Goal: Task Accomplishment & Management: Manage account settings

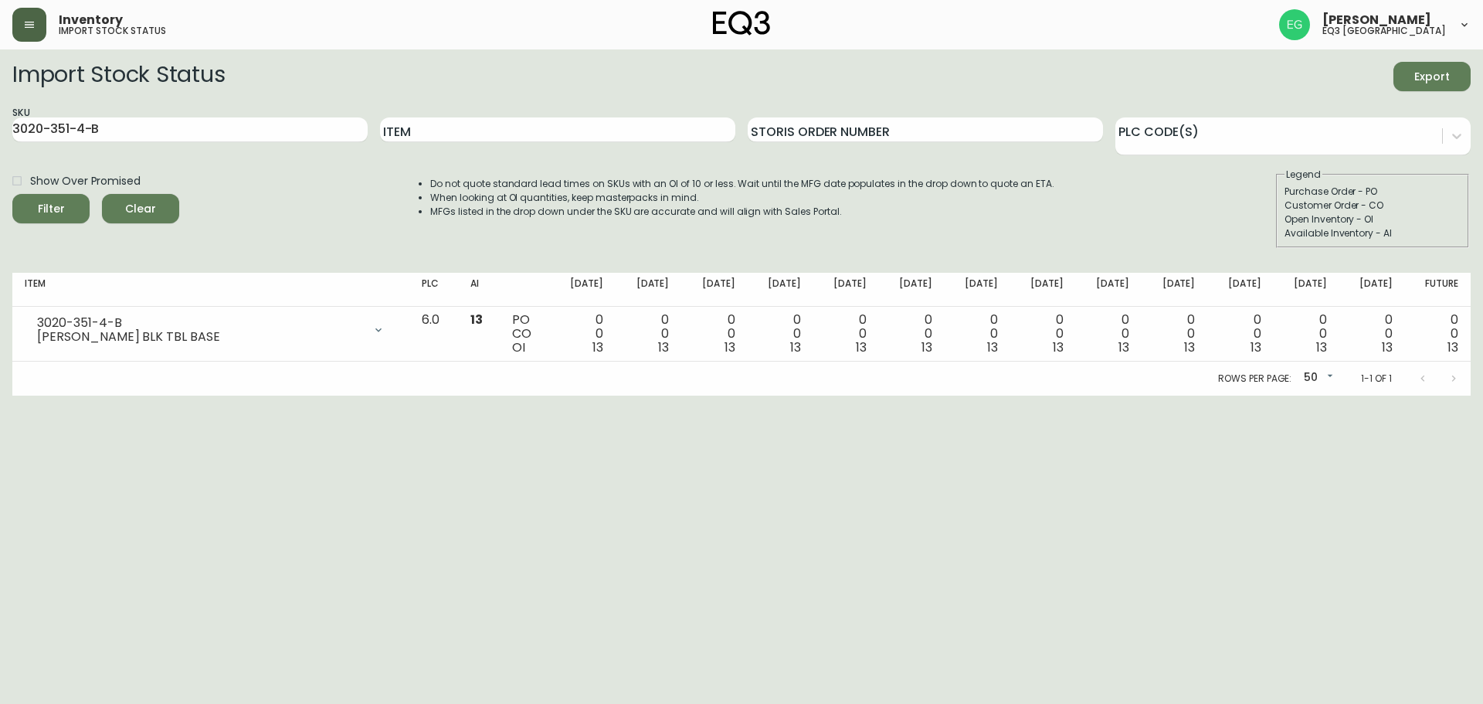
click at [29, 40] on button "button" at bounding box center [29, 25] width 34 height 34
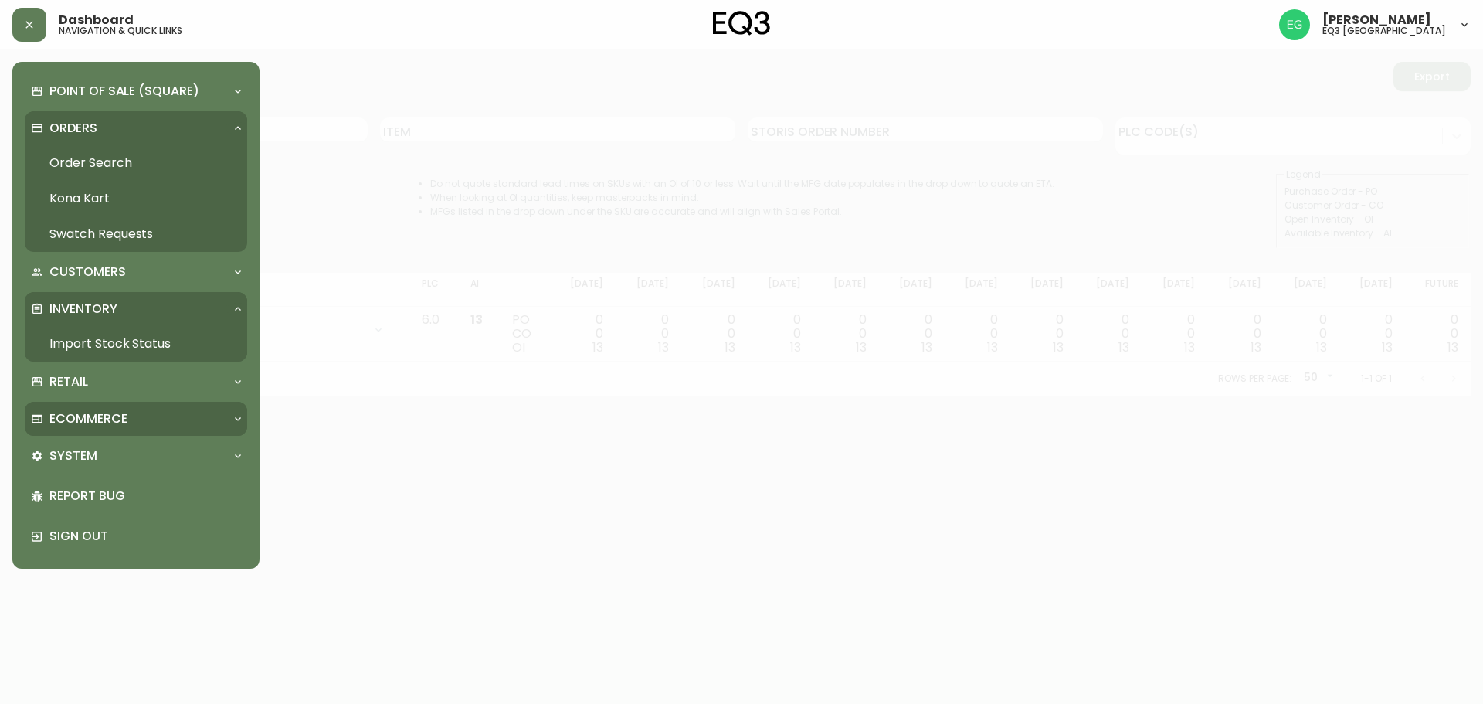
click at [97, 420] on p "Ecommerce" at bounding box center [88, 418] width 78 height 17
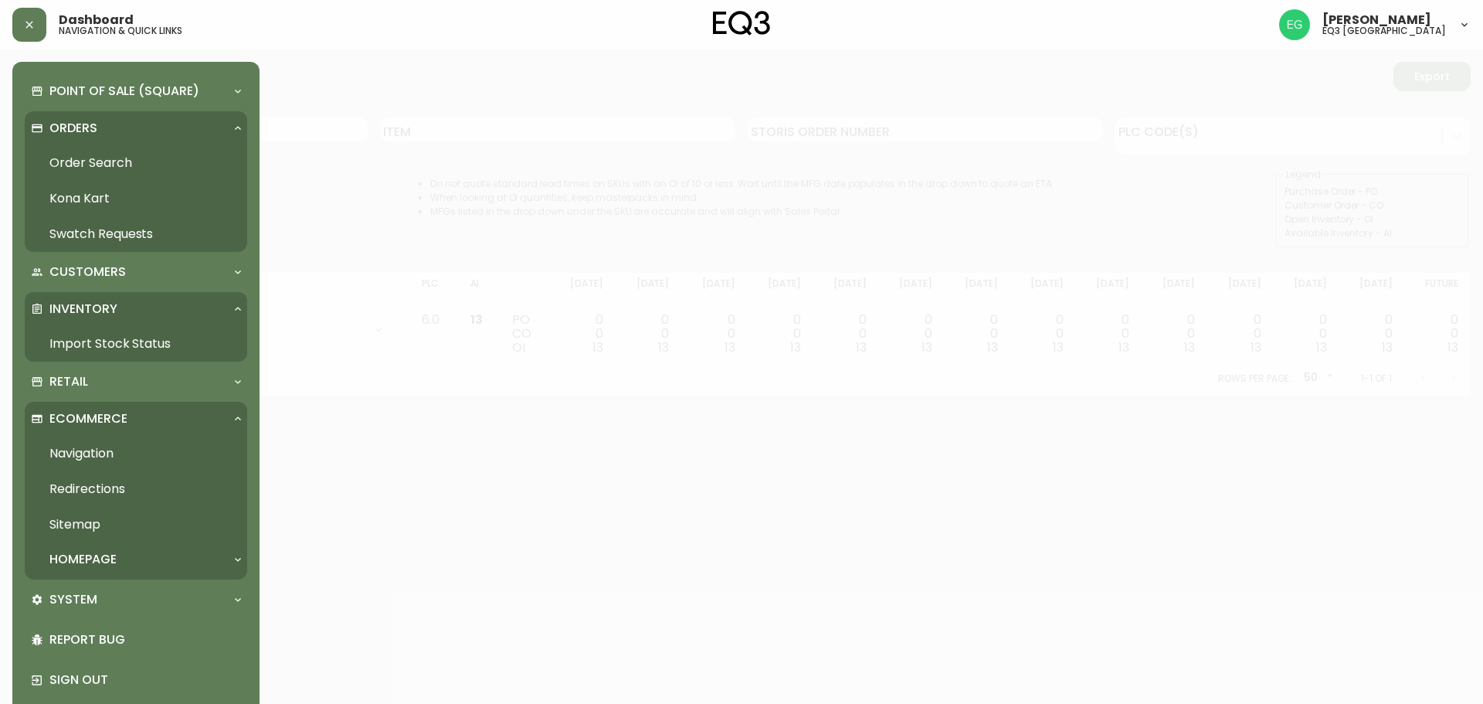
click at [97, 420] on p "Ecommerce" at bounding box center [88, 418] width 78 height 17
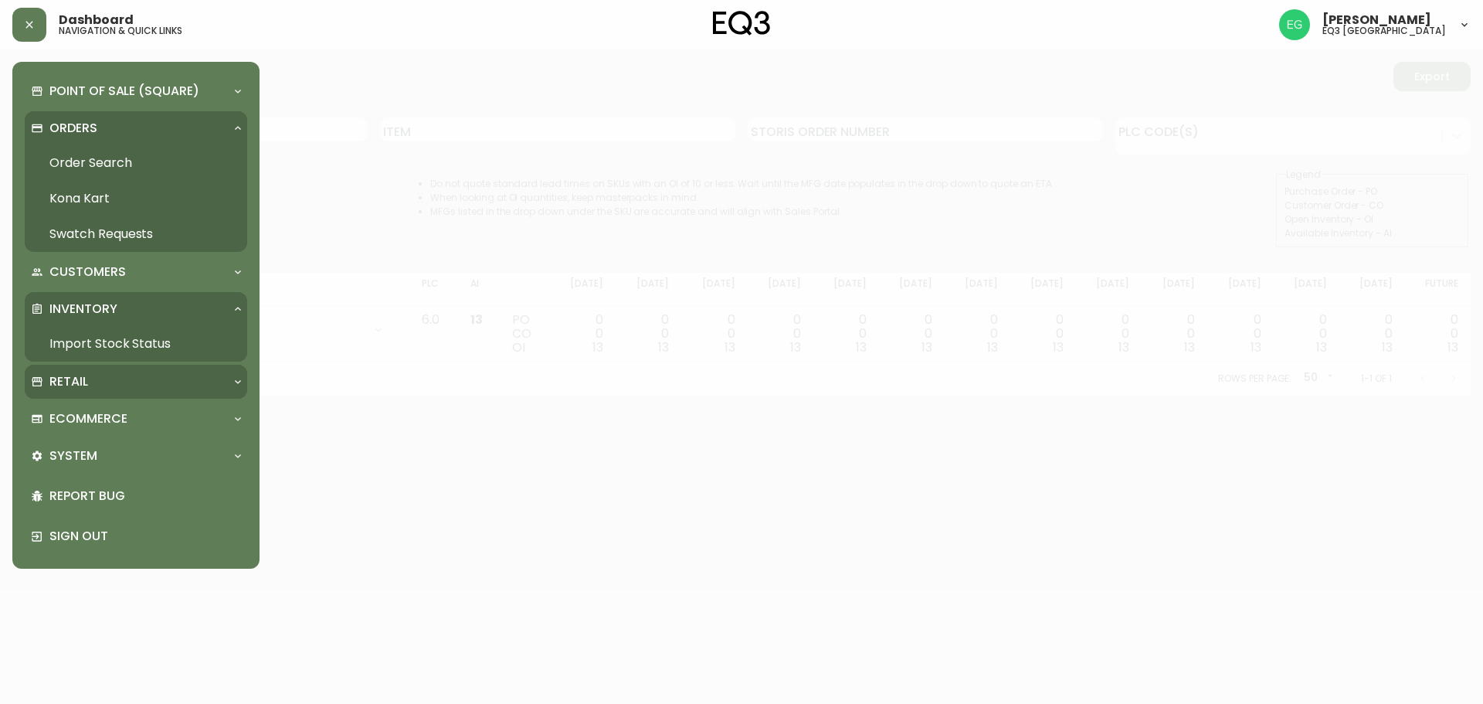
click at [107, 388] on div "Retail" at bounding box center [128, 381] width 195 height 17
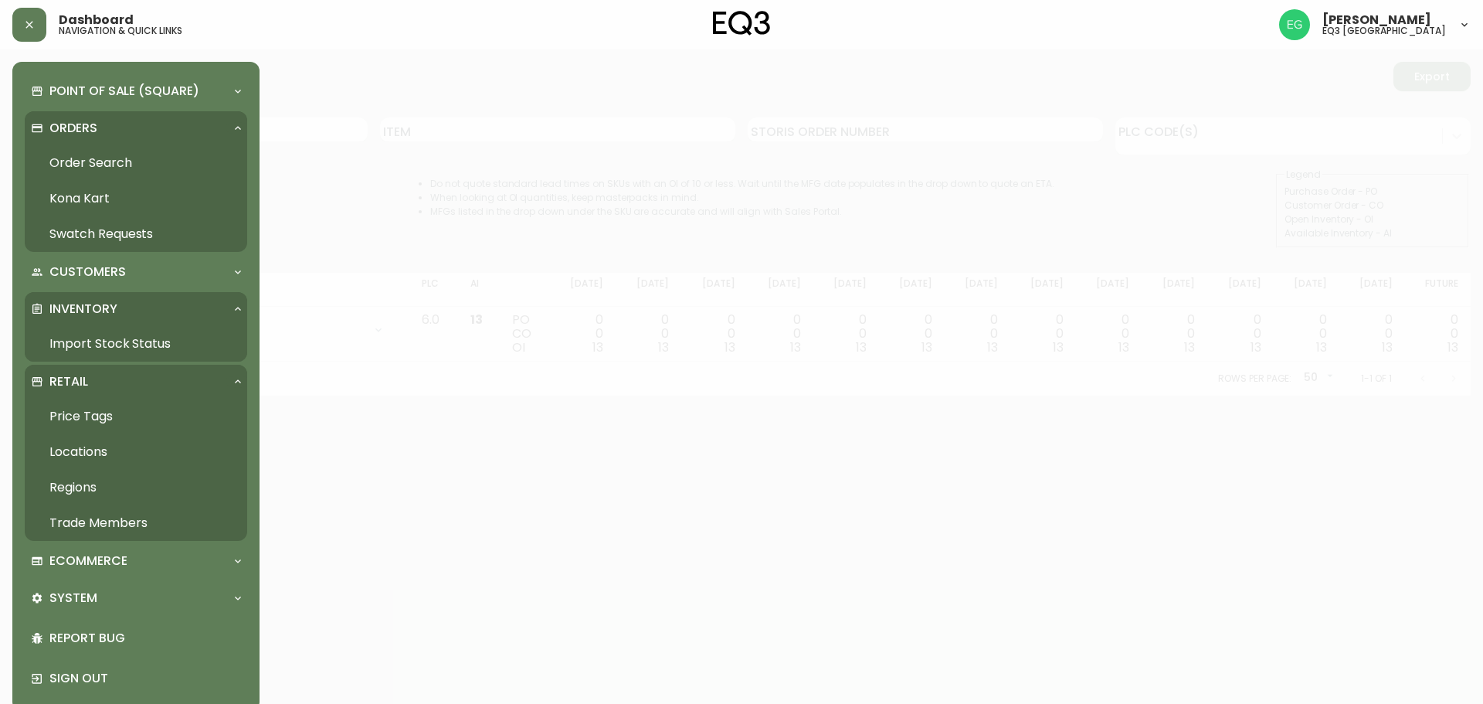
click at [239, 303] on icon at bounding box center [238, 309] width 12 height 12
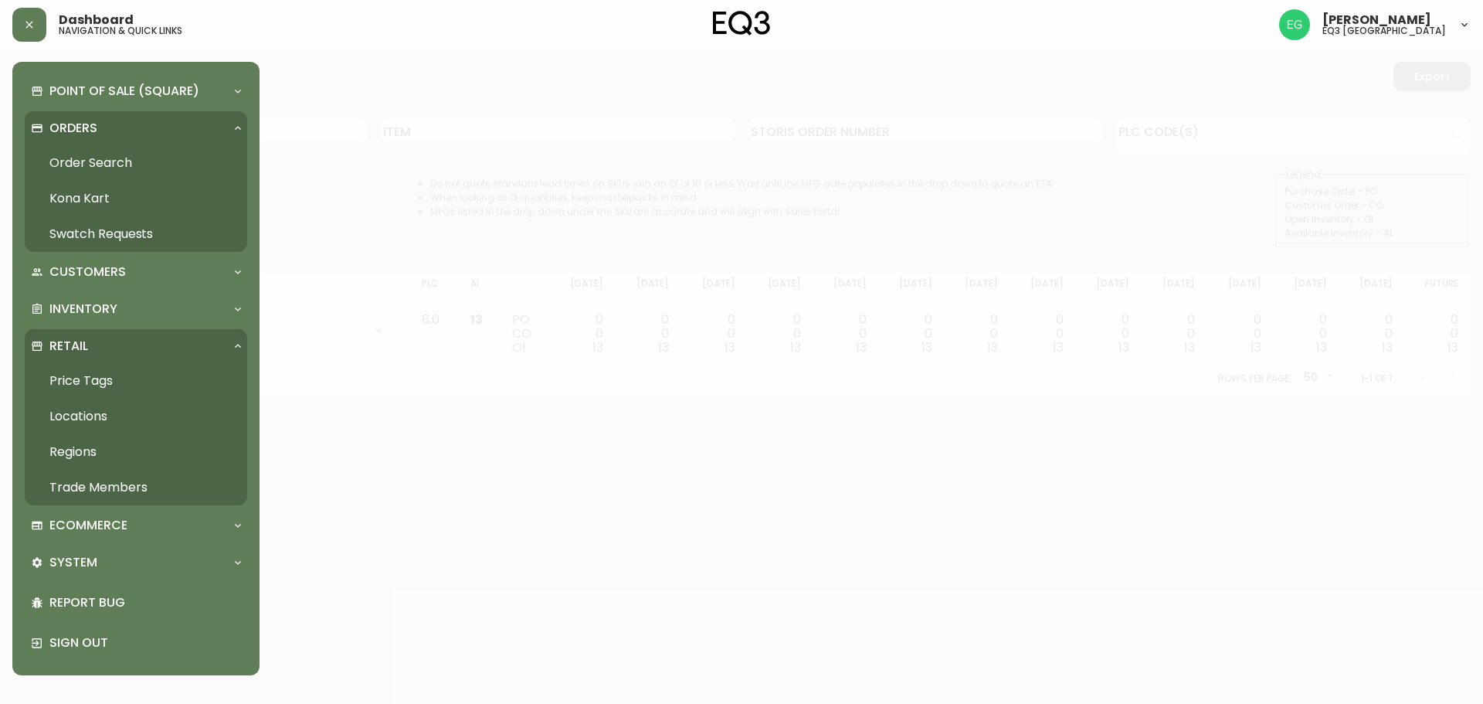
click at [64, 127] on p "Orders" at bounding box center [73, 128] width 48 height 17
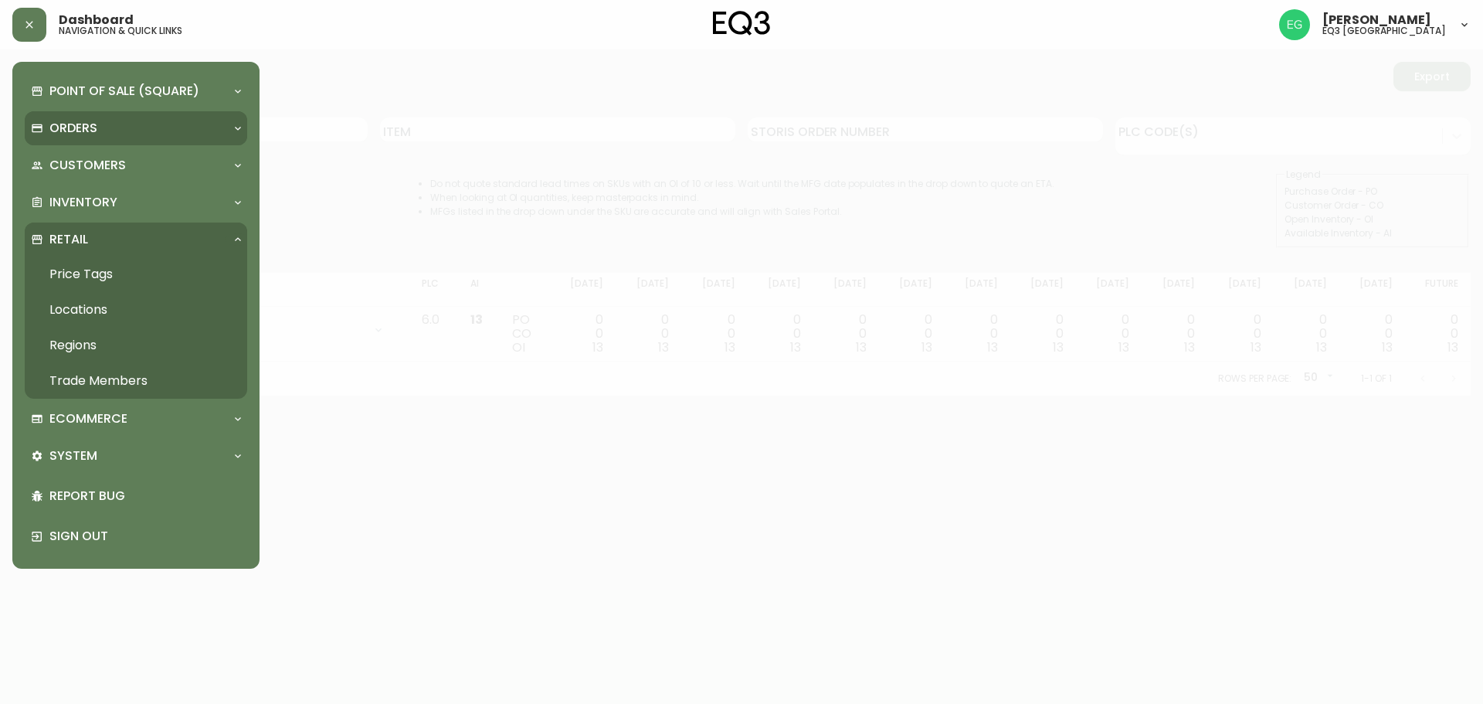
click at [66, 128] on p "Orders" at bounding box center [73, 128] width 48 height 17
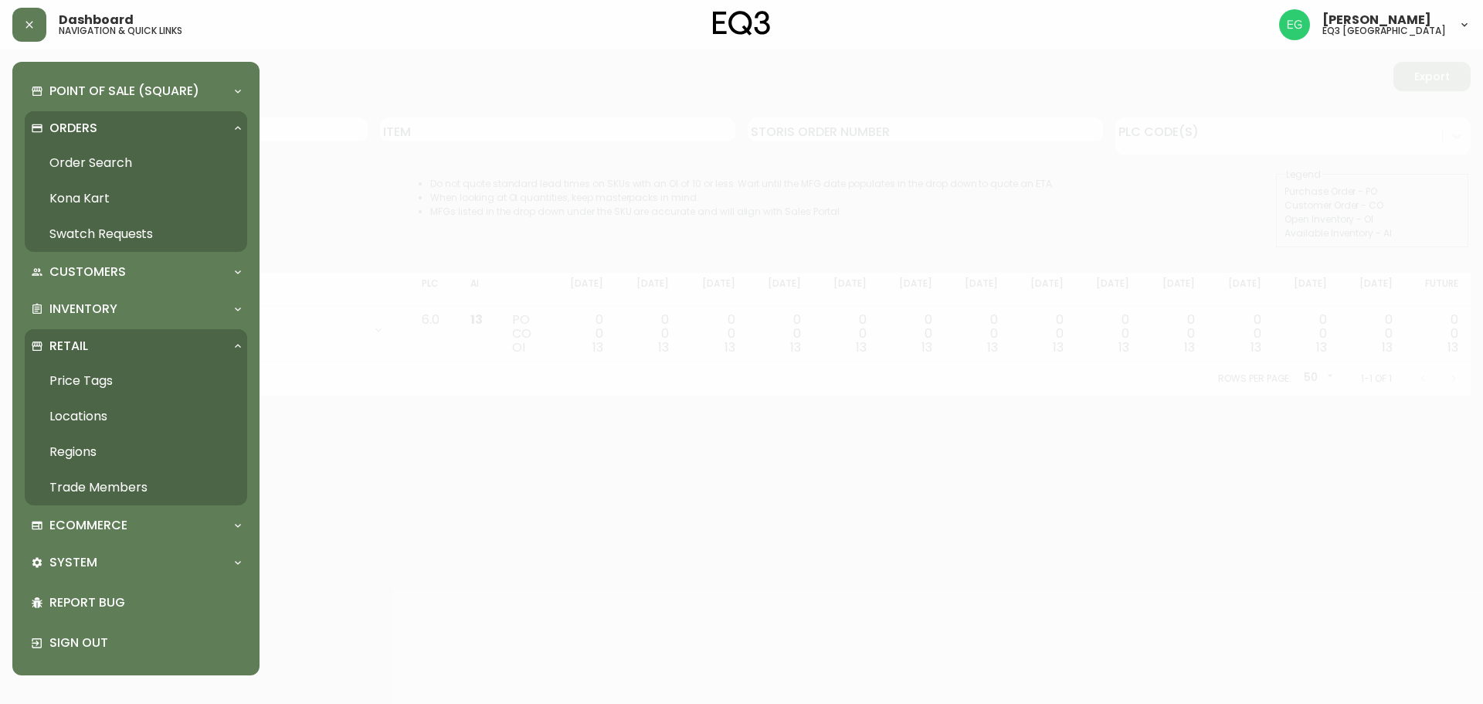
click at [76, 159] on link "Order Search" at bounding box center [136, 163] width 222 height 36
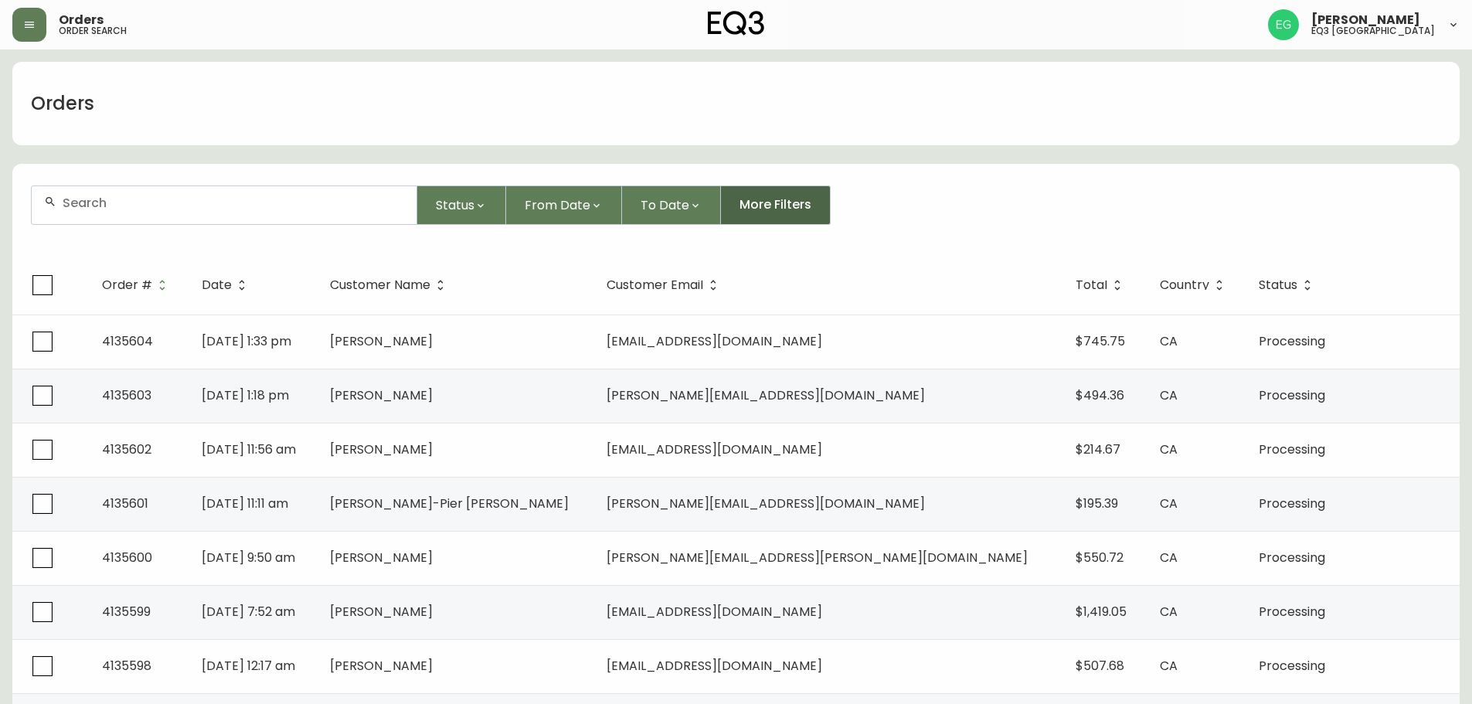
click at [750, 213] on span "More Filters" at bounding box center [775, 204] width 72 height 17
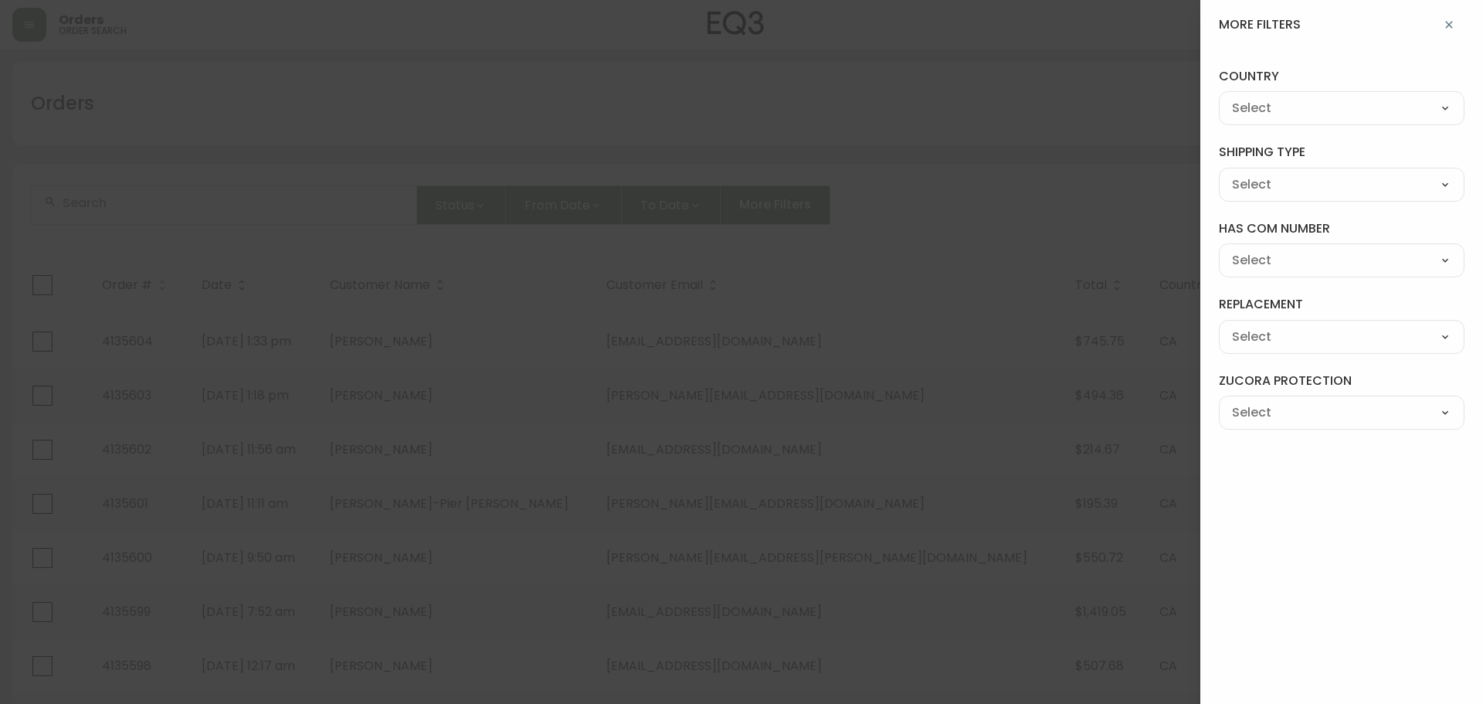
click at [1366, 183] on select "--- FREIGHT PARCEL" at bounding box center [1342, 184] width 246 height 23
click at [1383, 109] on select "--- [GEOGRAPHIC_DATA] [GEOGRAPHIC_DATA]" at bounding box center [1342, 108] width 246 height 23
click at [1450, 25] on icon "button" at bounding box center [1449, 25] width 12 height 12
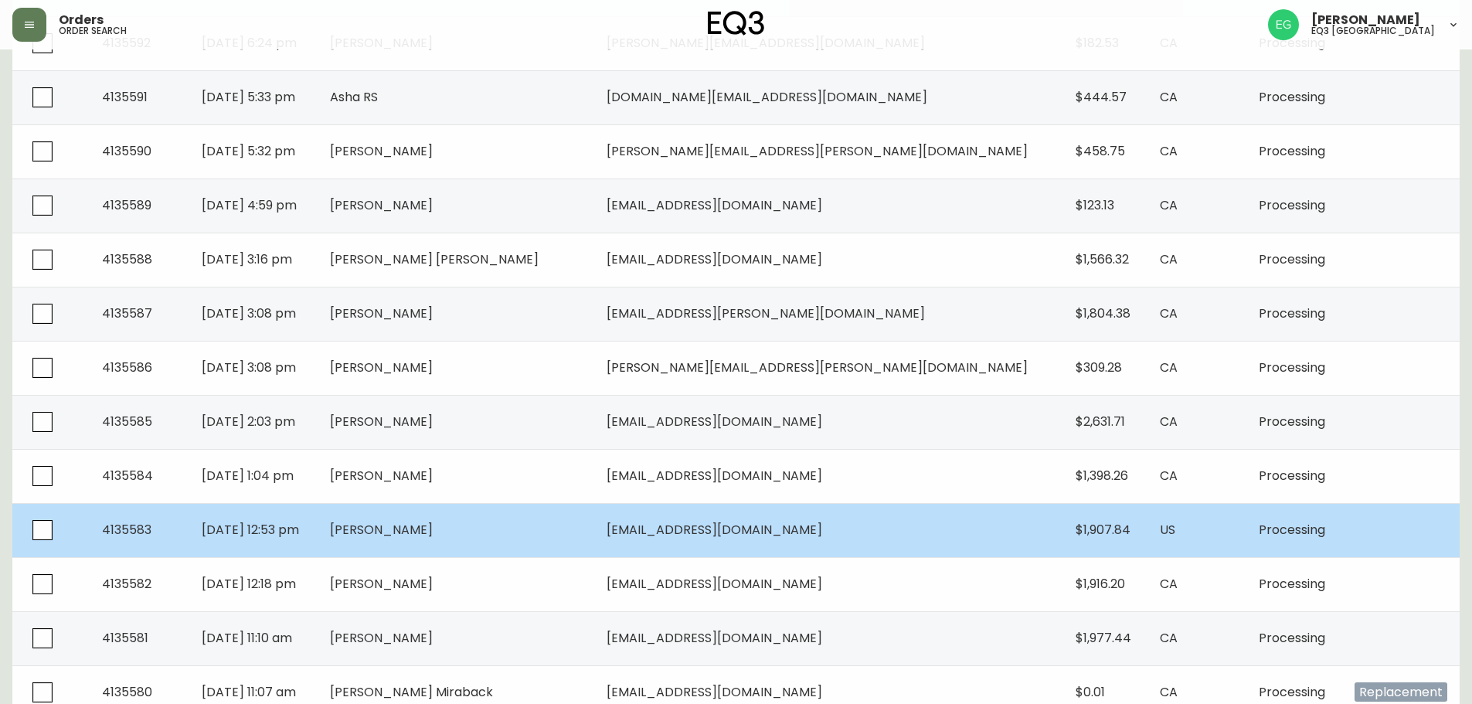
scroll to position [997, 0]
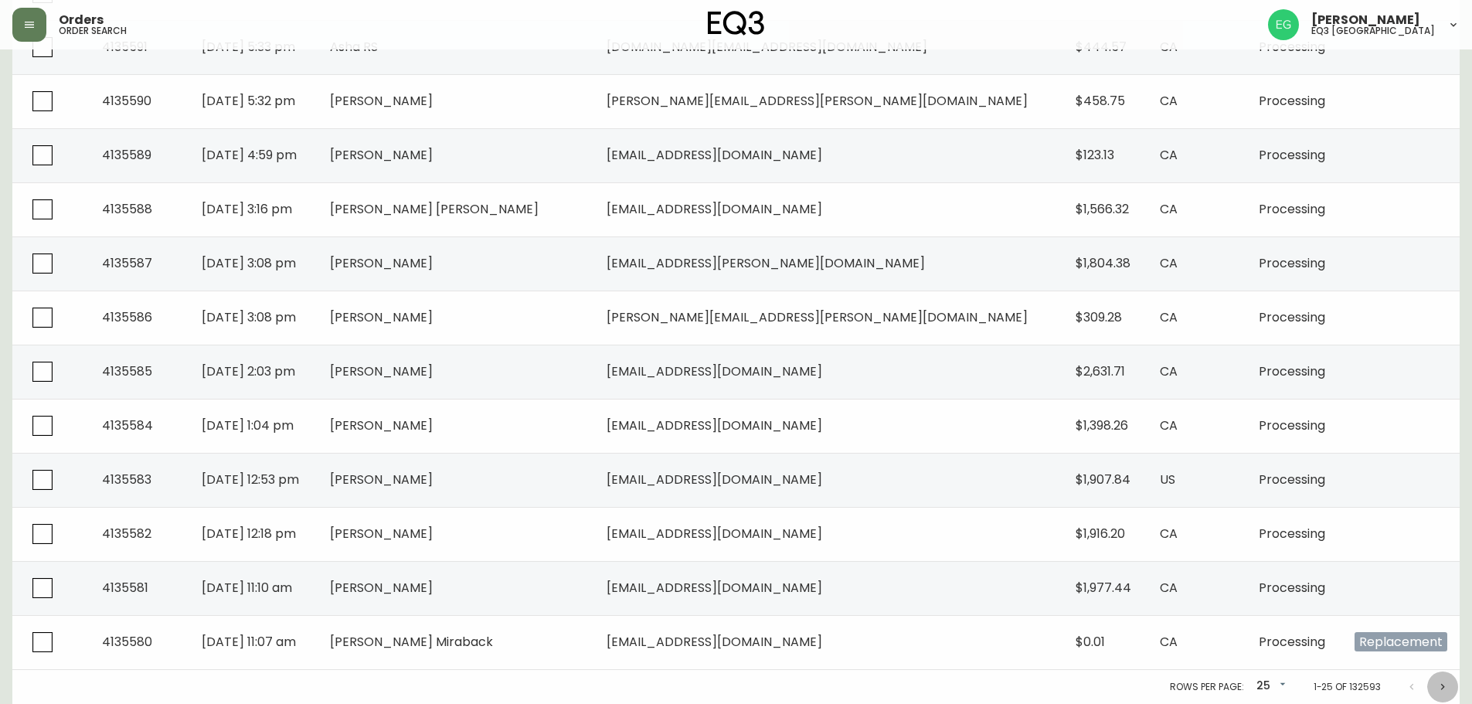
click at [1444, 690] on icon "Next page" at bounding box center [1442, 687] width 12 height 12
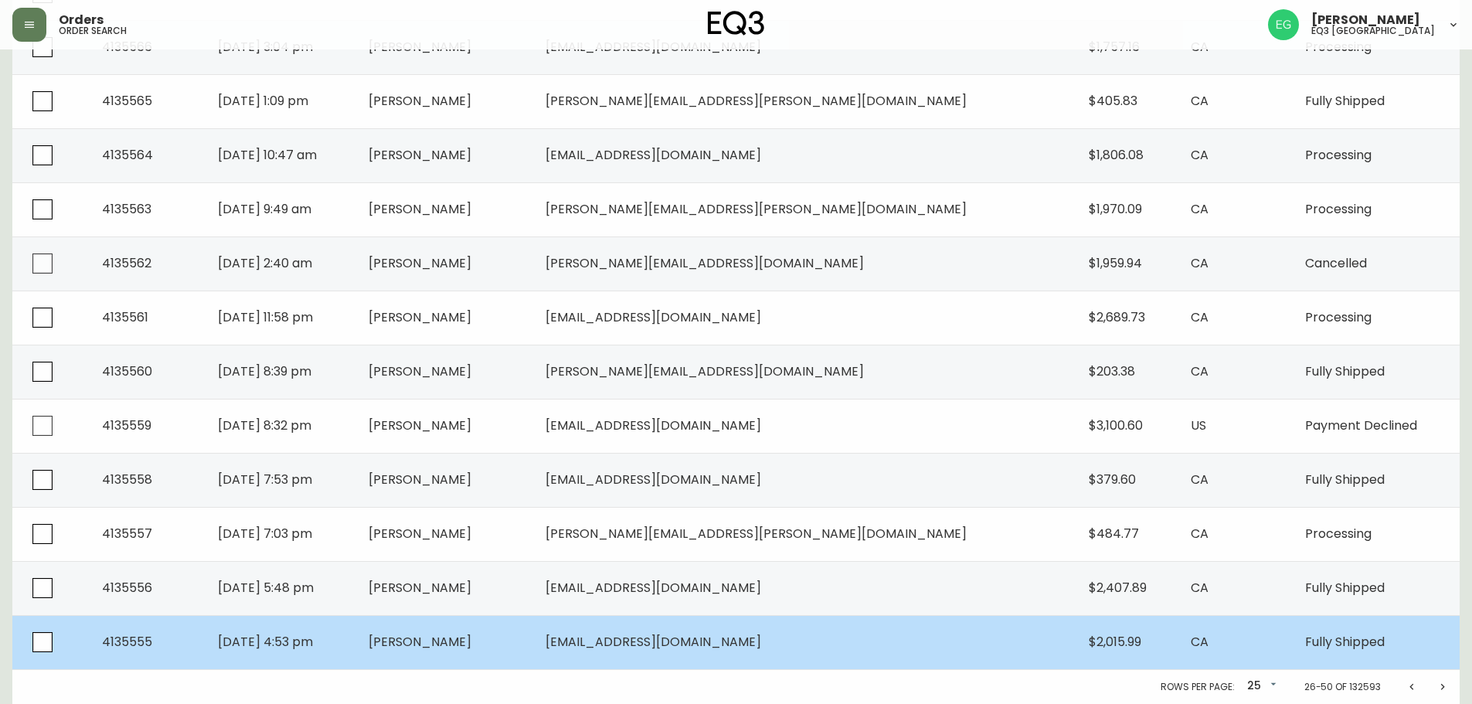
click at [761, 646] on span "[EMAIL_ADDRESS][DOMAIN_NAME]" at bounding box center [653, 642] width 216 height 18
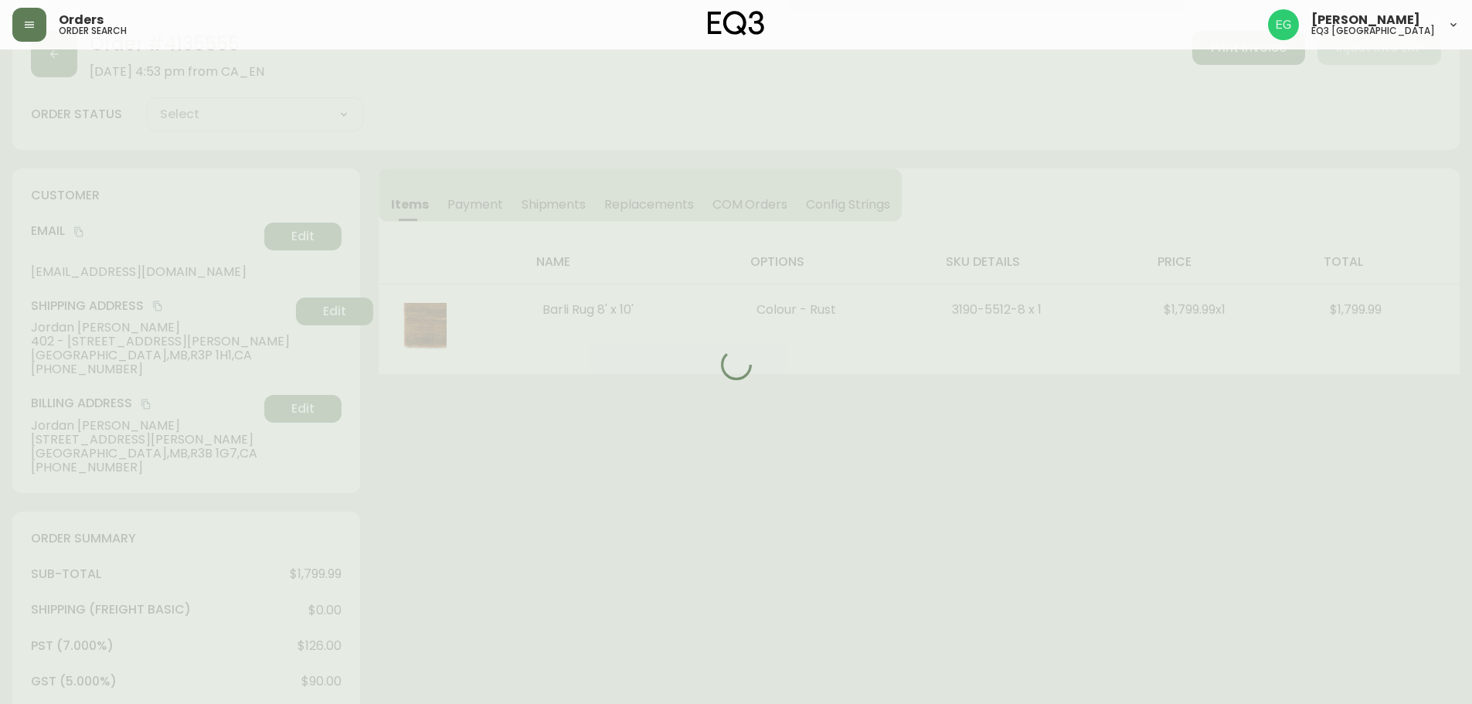
scroll to position [594, 0]
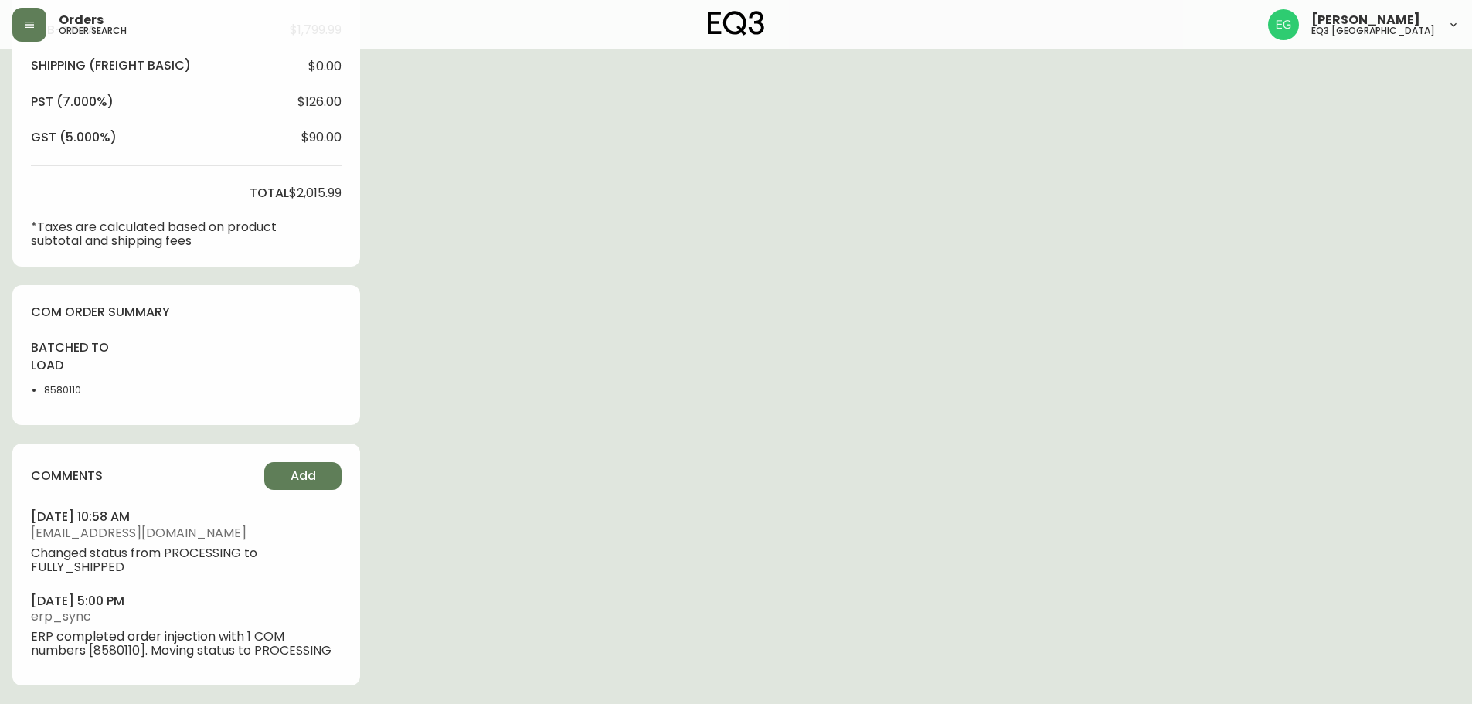
type input "Fully Shipped"
select select "FULLY_SHIPPED"
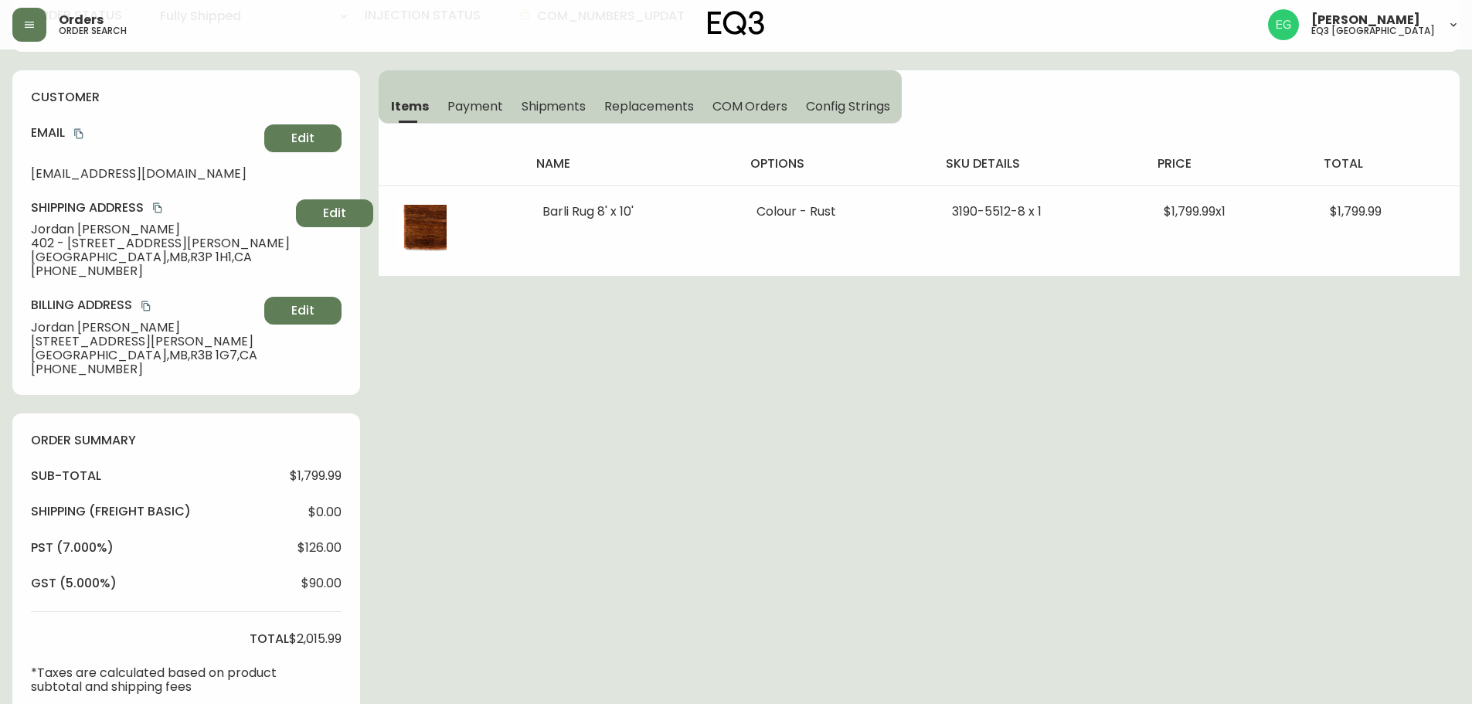
scroll to position [154, 0]
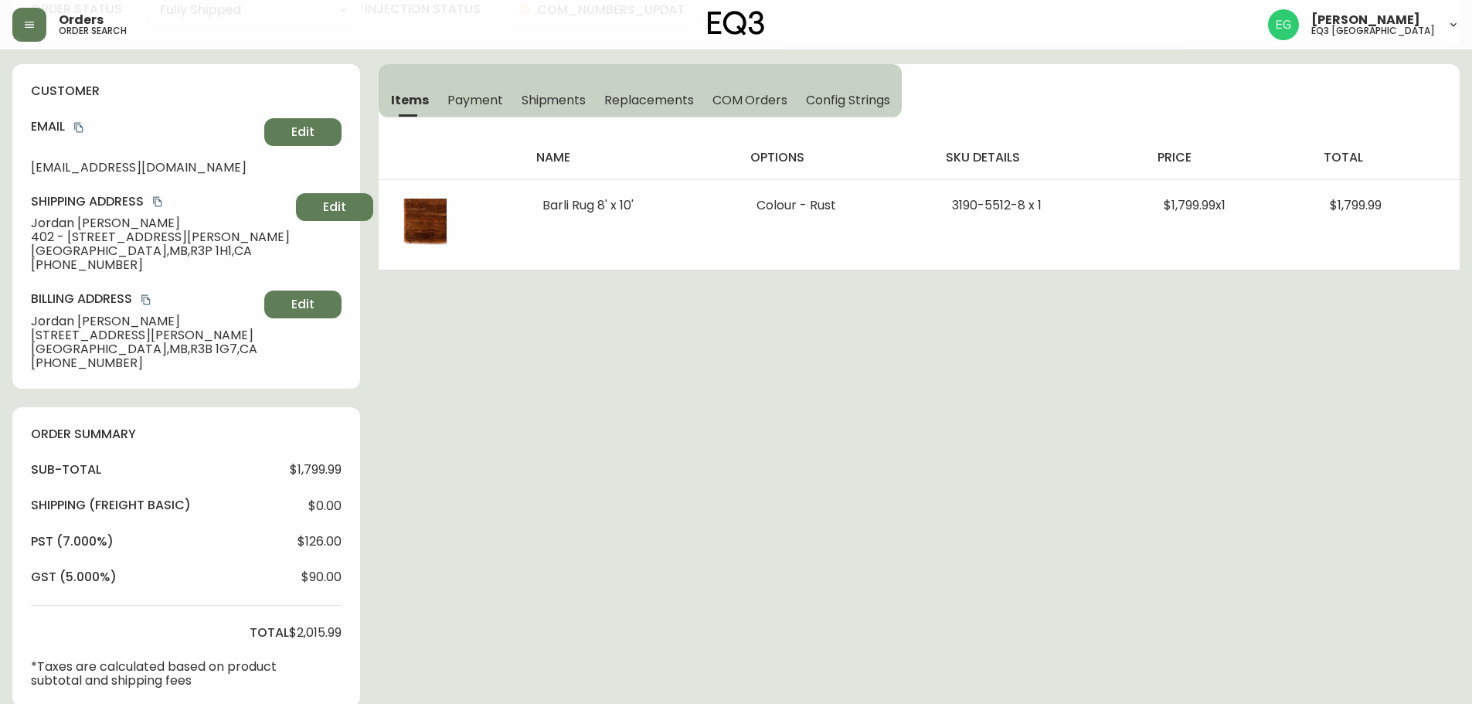
click at [477, 96] on span "Payment" at bounding box center [475, 100] width 56 height 16
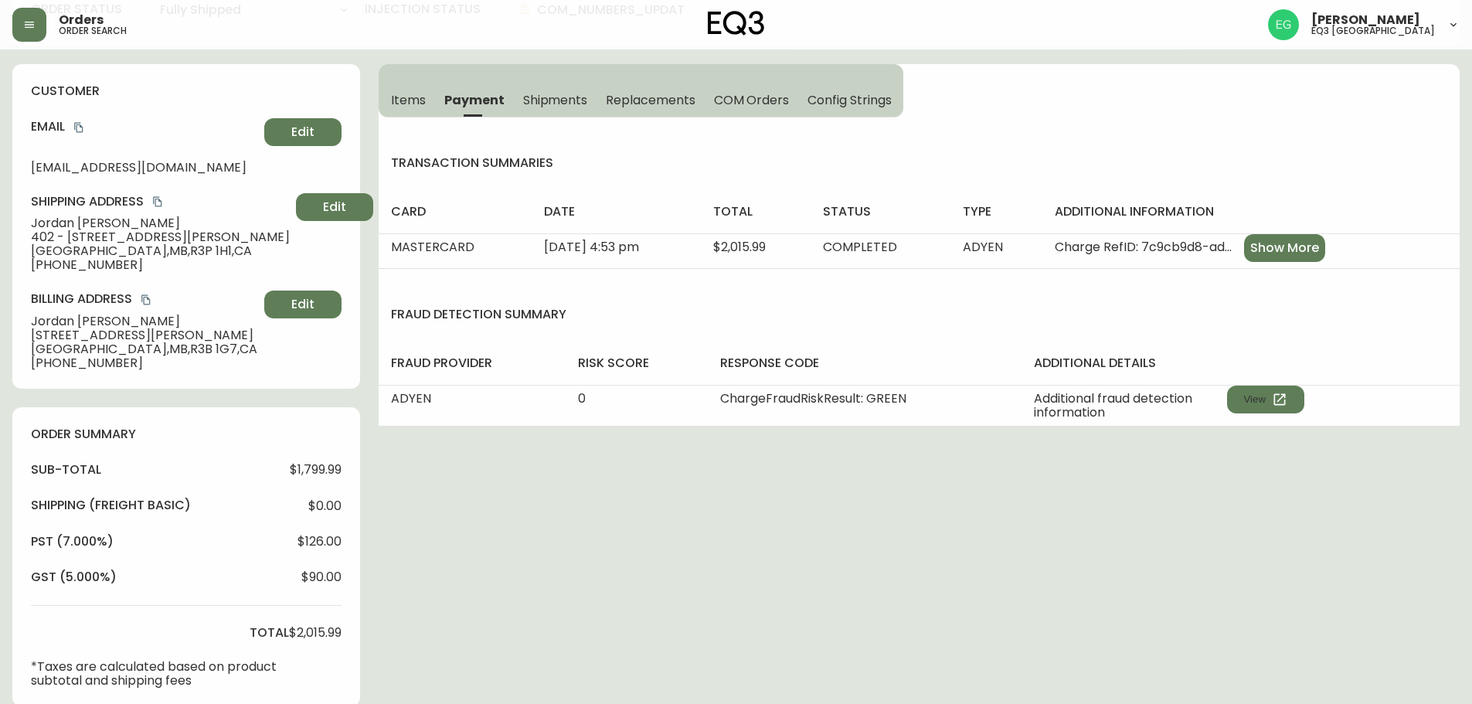
click at [395, 102] on span "Items" at bounding box center [408, 100] width 35 height 16
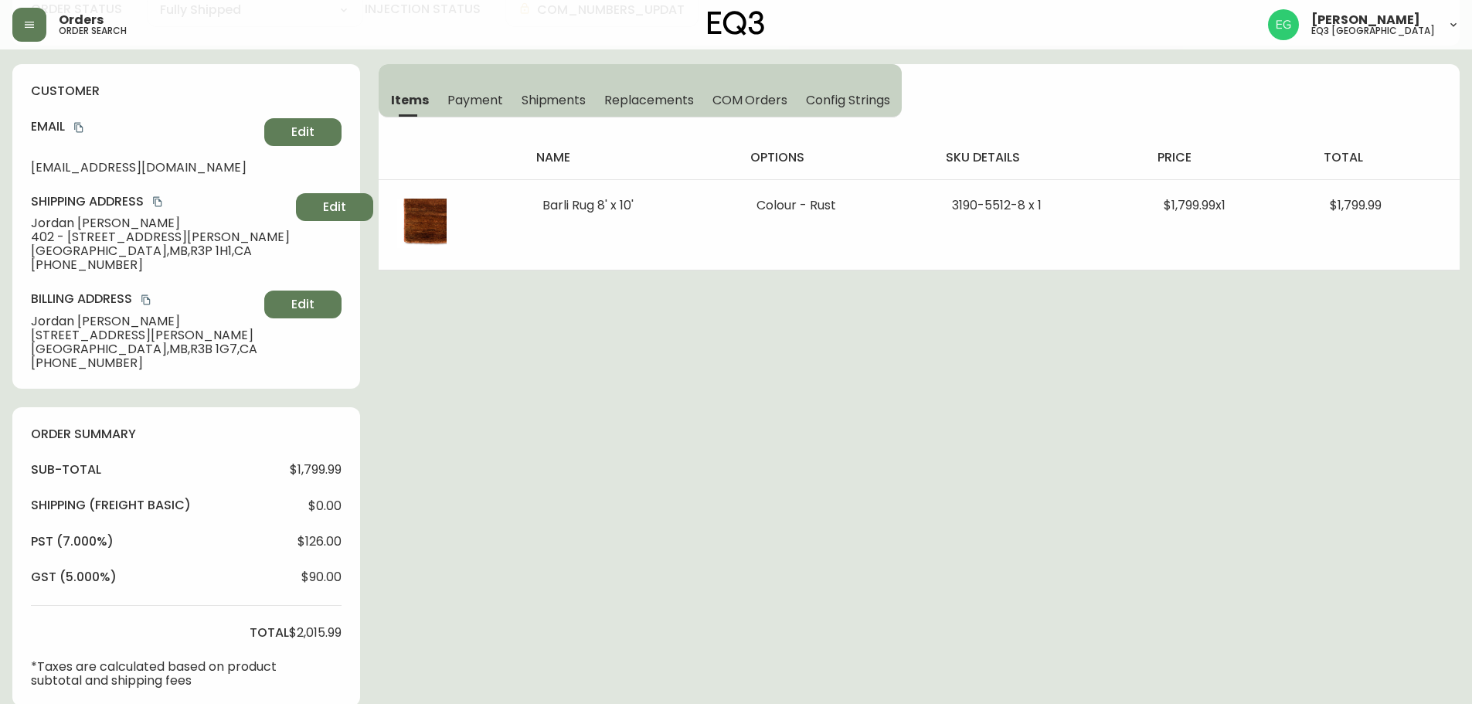
click at [567, 93] on span "Shipments" at bounding box center [553, 100] width 65 height 16
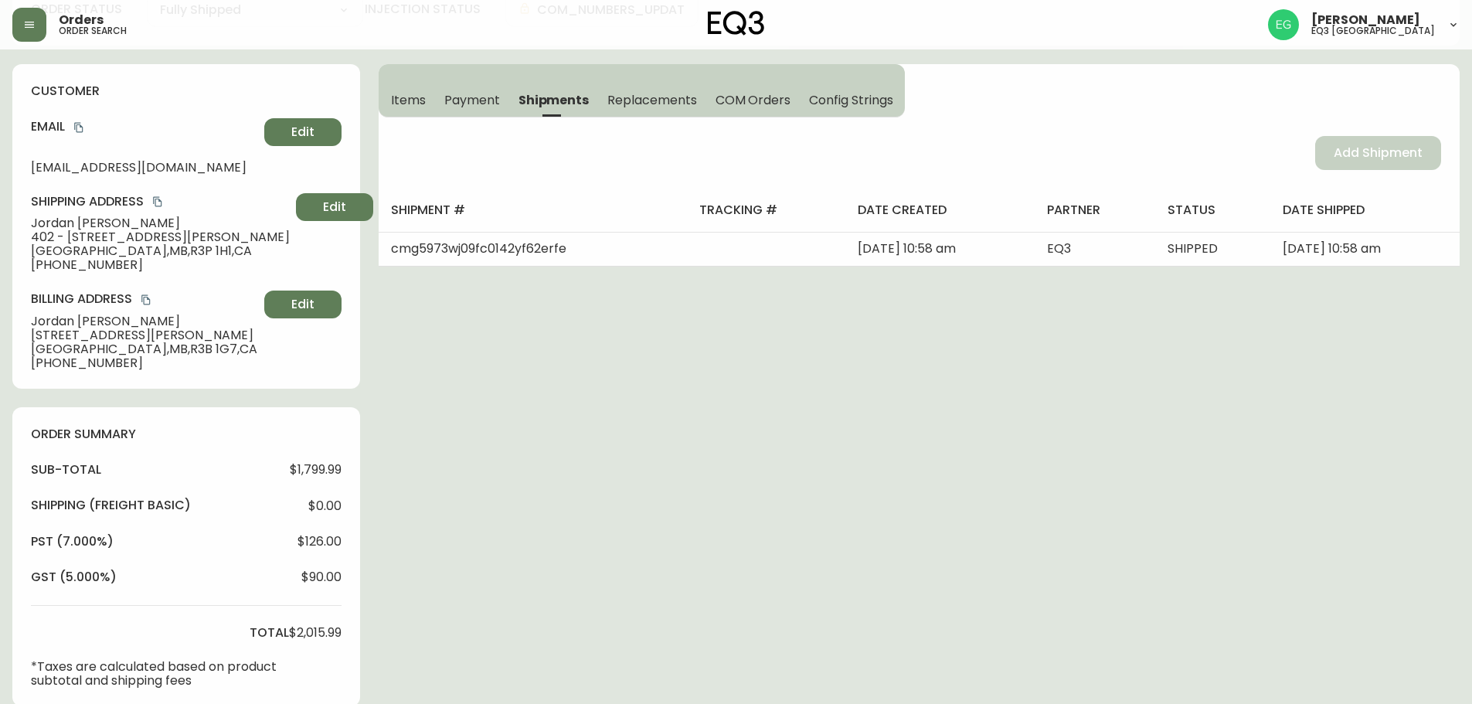
click at [391, 80] on div "Items Payment Shipments Replacements COM Orders Config Strings" at bounding box center [641, 90] width 526 height 53
click at [417, 100] on span "Items" at bounding box center [408, 100] width 35 height 16
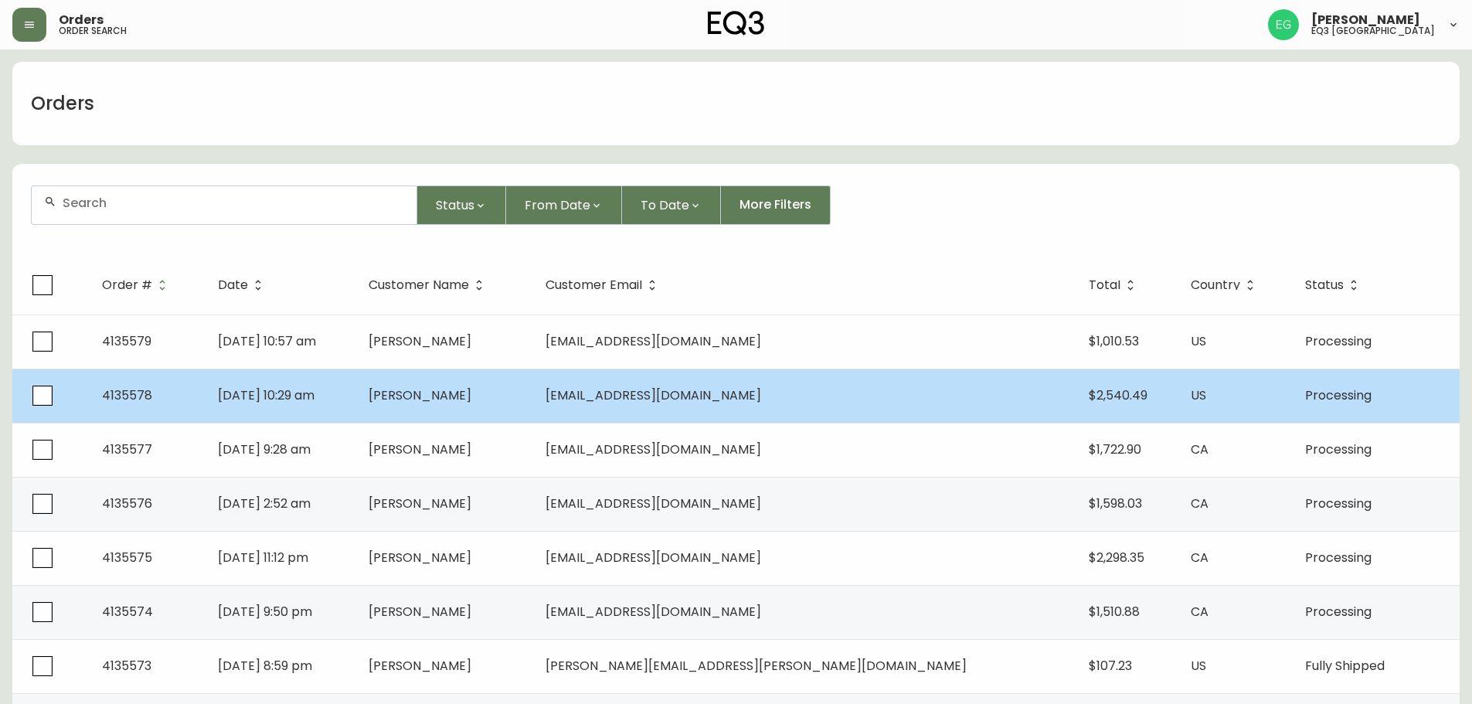
click at [761, 400] on span "[EMAIL_ADDRESS][DOMAIN_NAME]" at bounding box center [653, 395] width 216 height 18
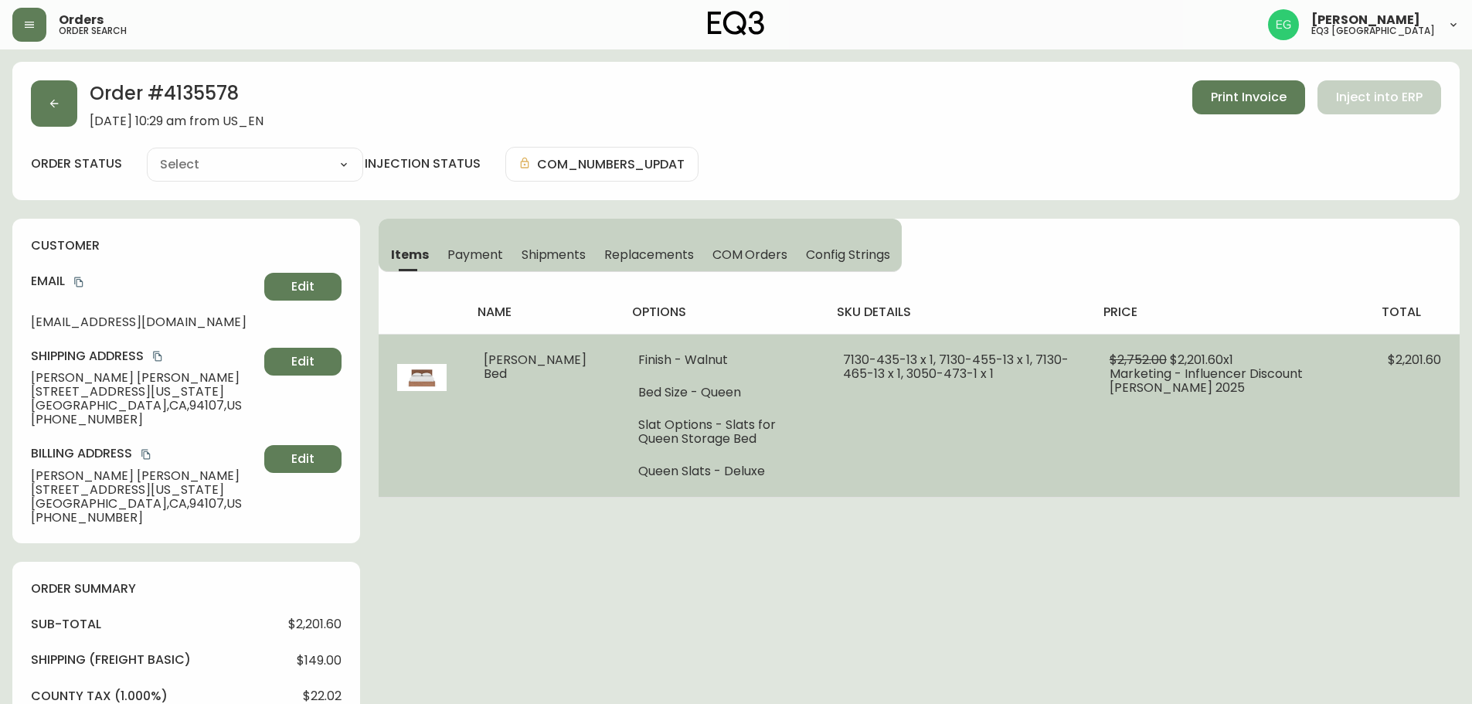
type input "Processing"
select select "PROCESSING"
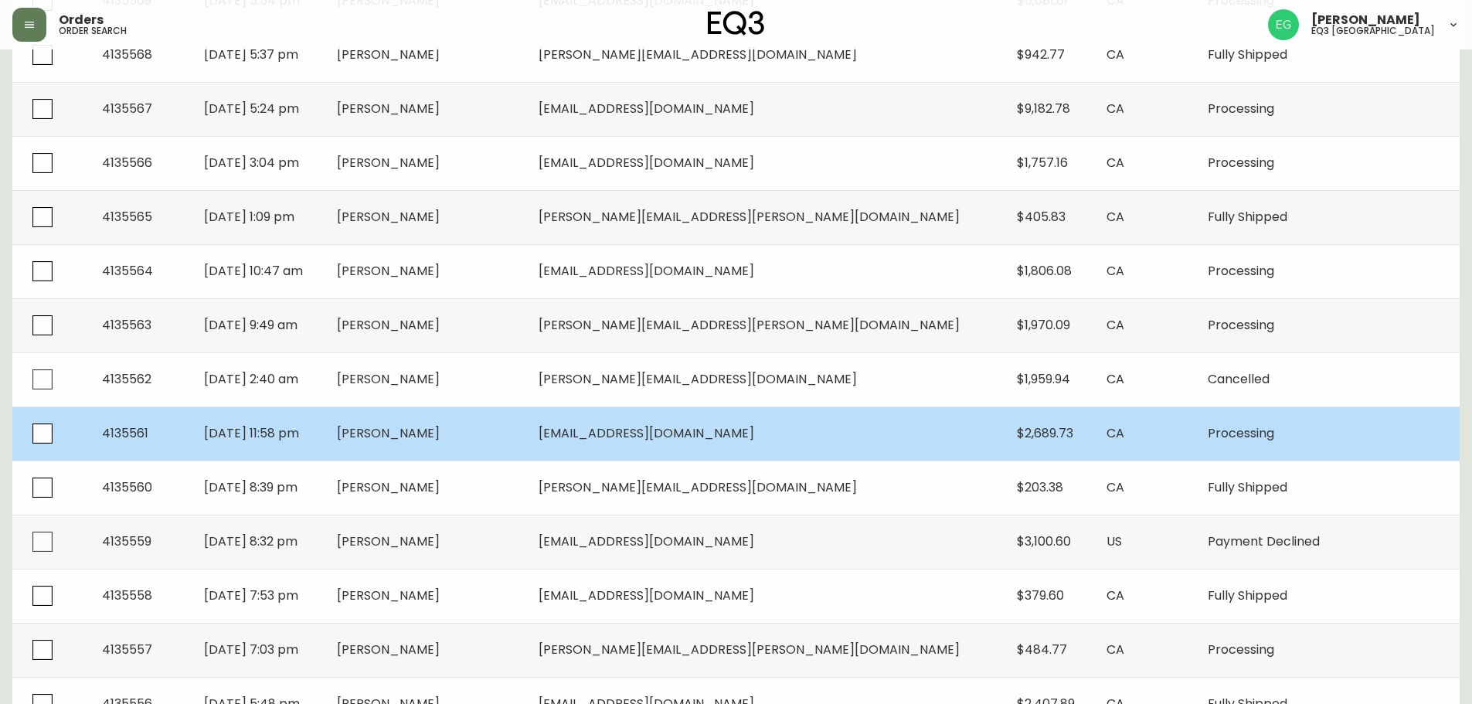
scroll to position [997, 0]
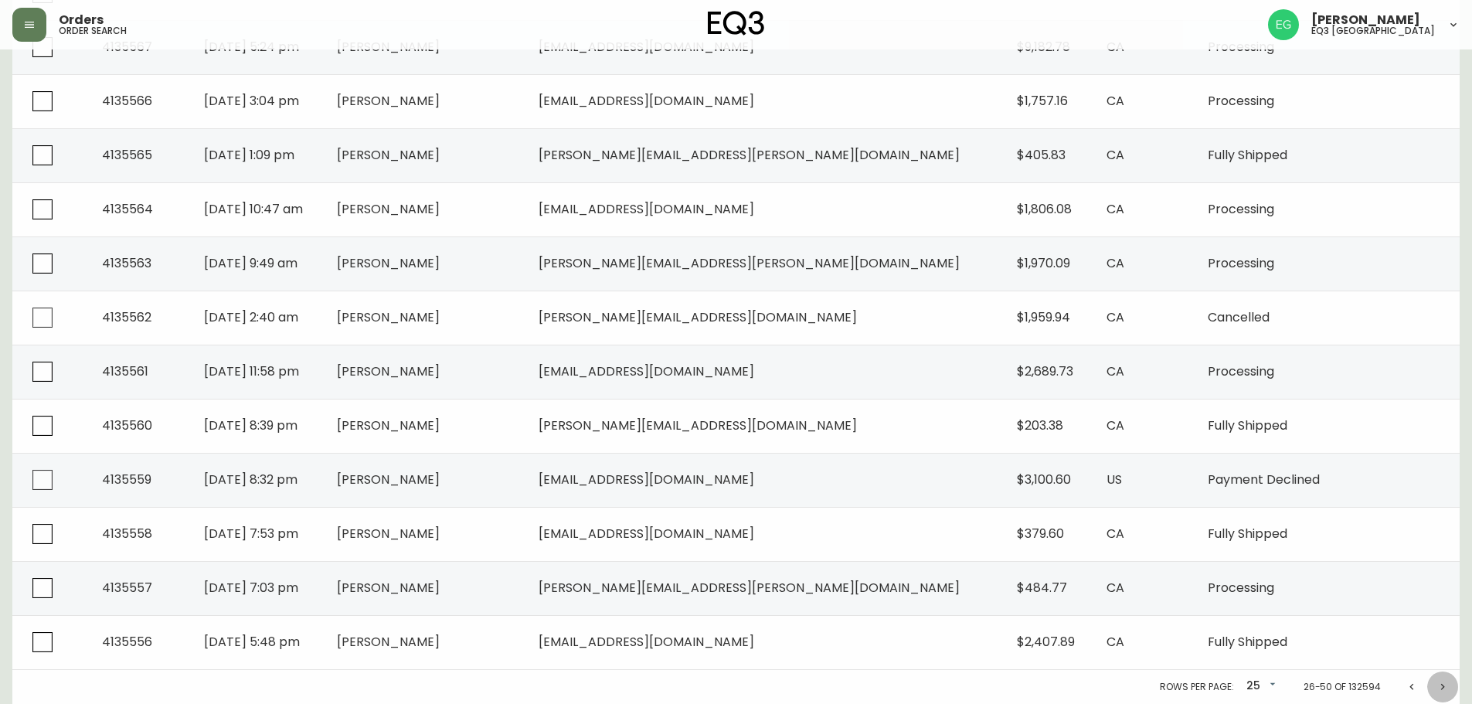
click at [1438, 692] on icon "Next page" at bounding box center [1442, 687] width 12 height 12
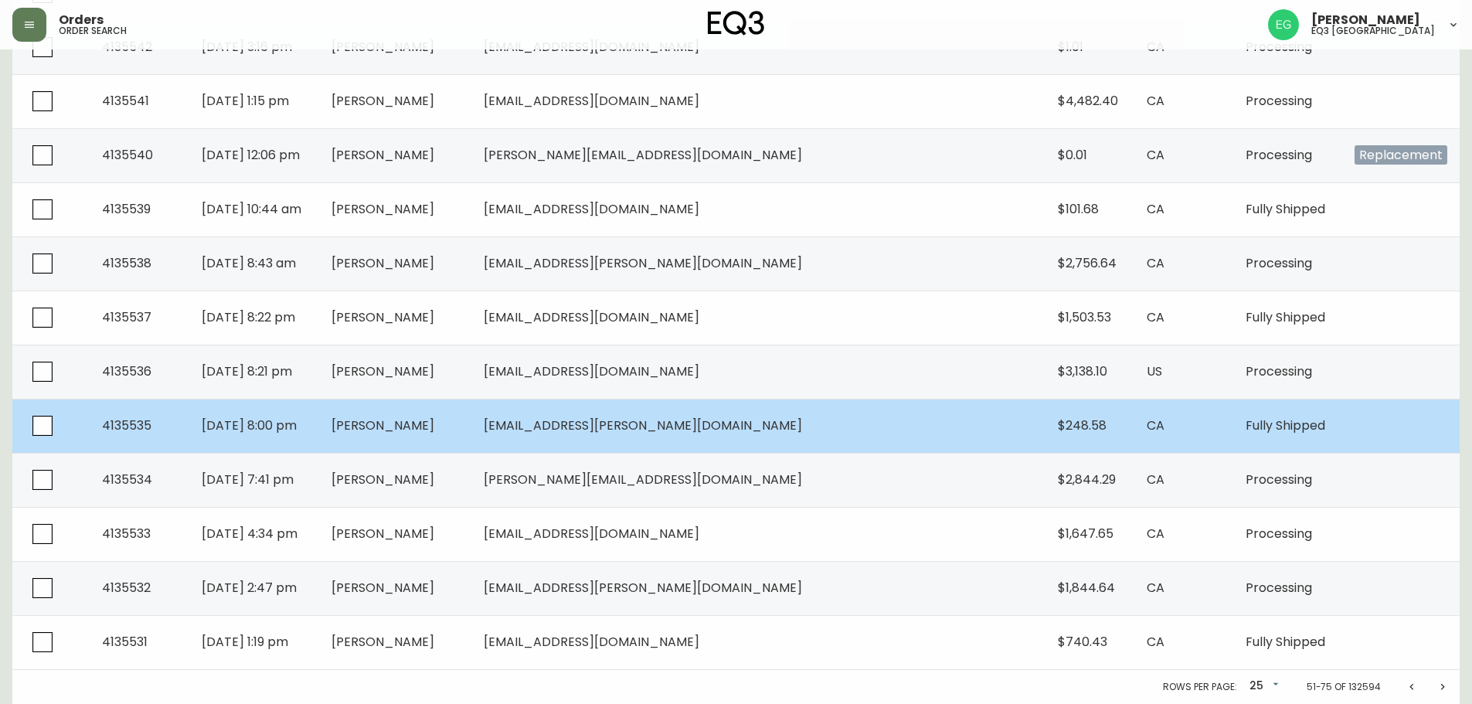
scroll to position [920, 0]
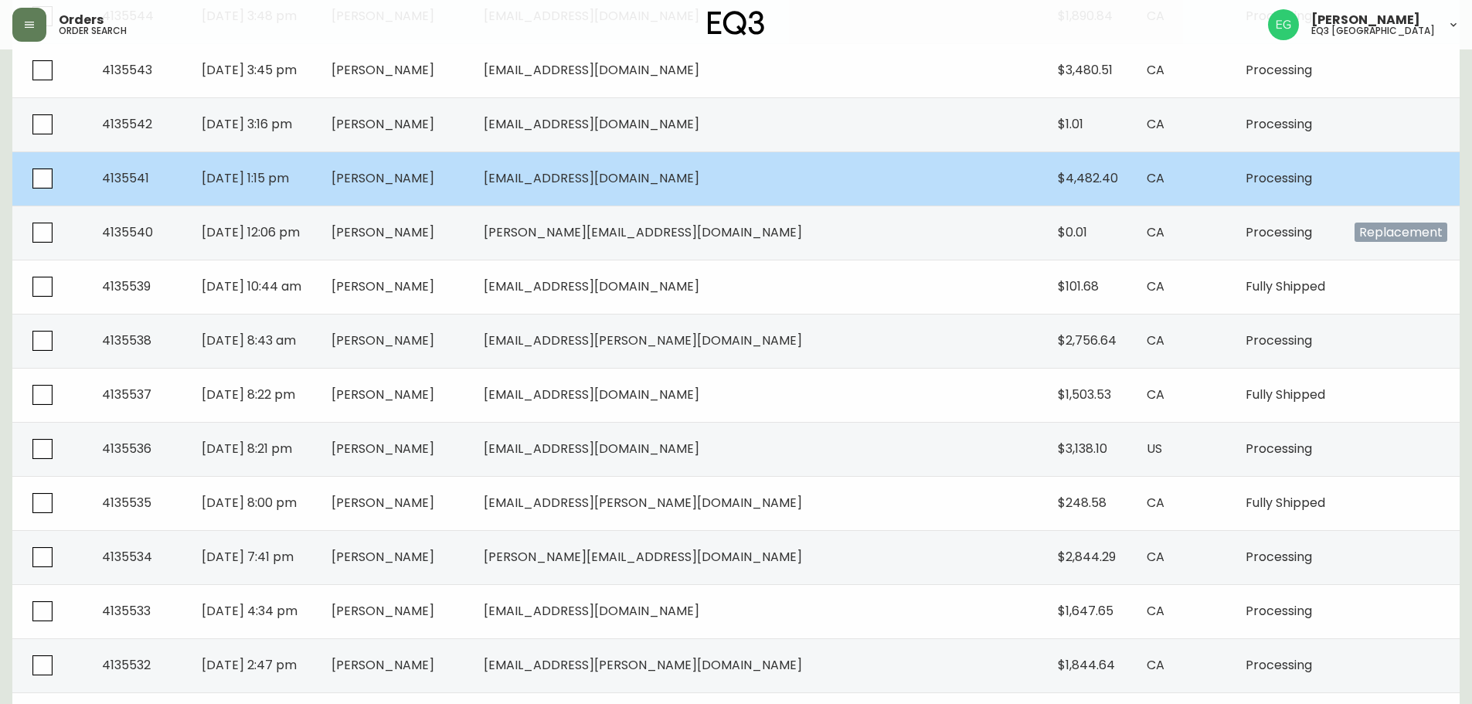
click at [471, 169] on td "[PERSON_NAME]" at bounding box center [395, 178] width 152 height 54
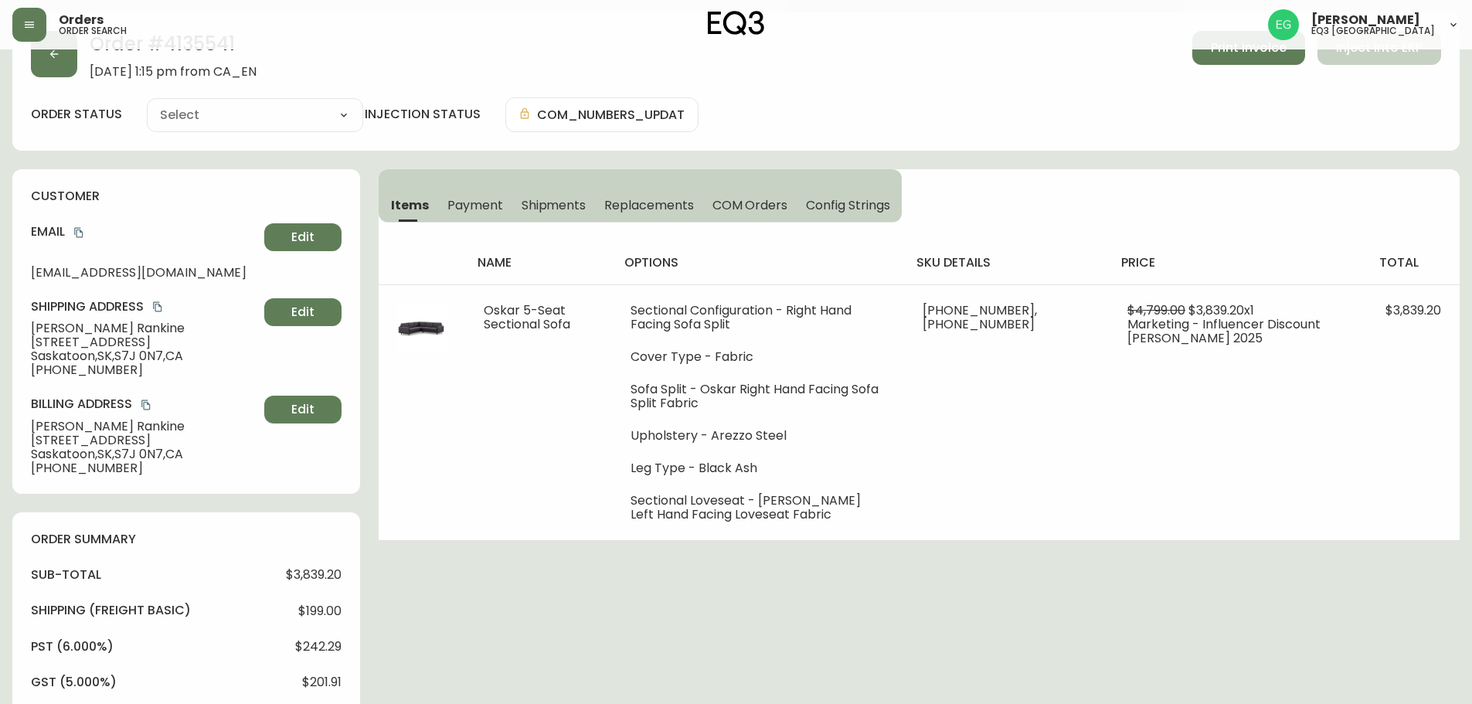
scroll to position [493, 0]
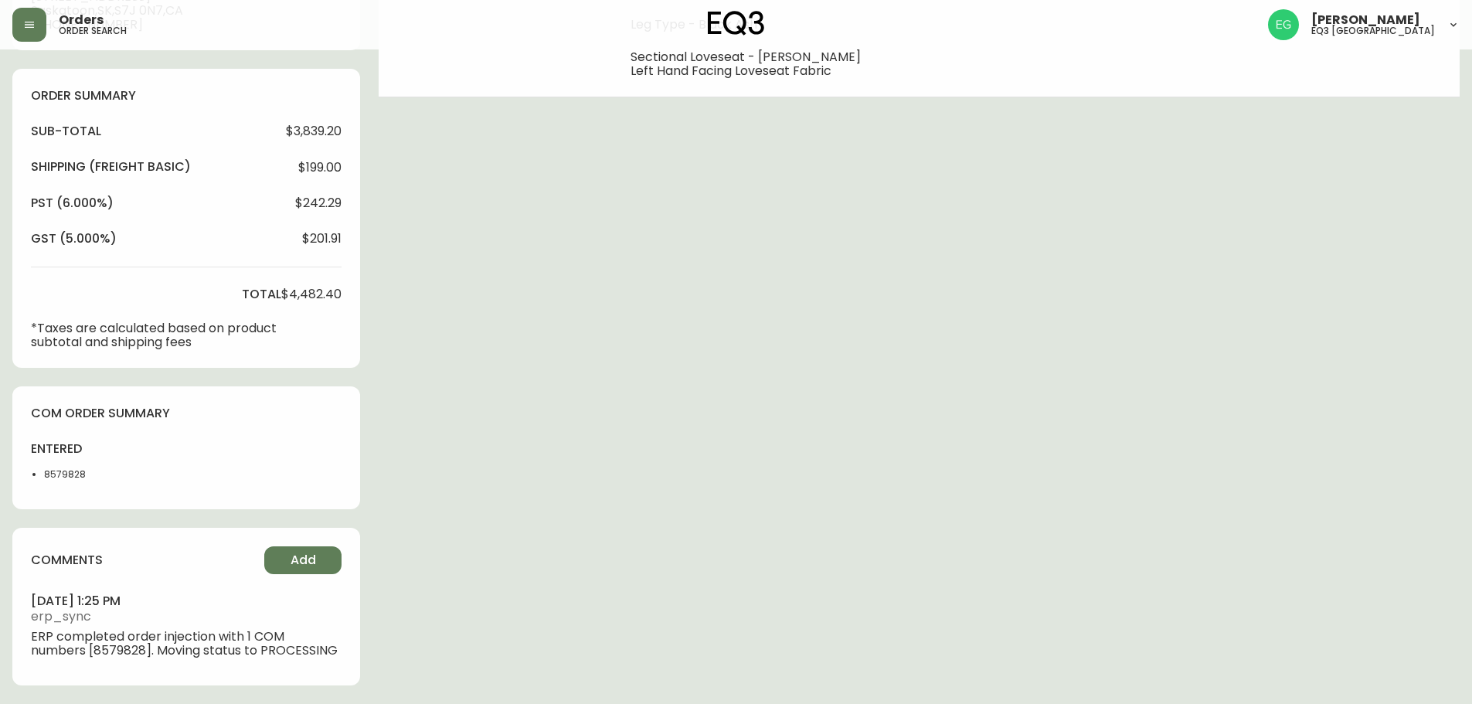
type input "Processing"
select select "PROCESSING"
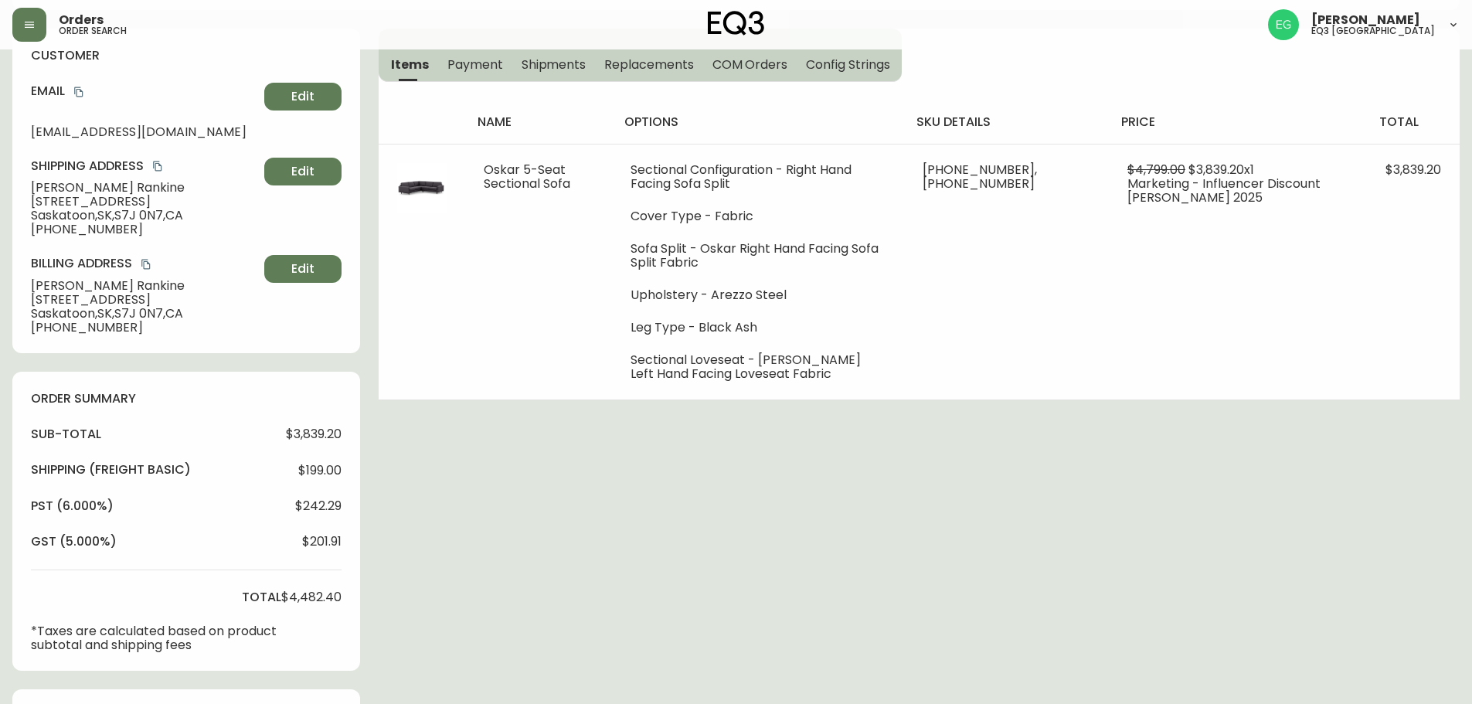
scroll to position [0, 0]
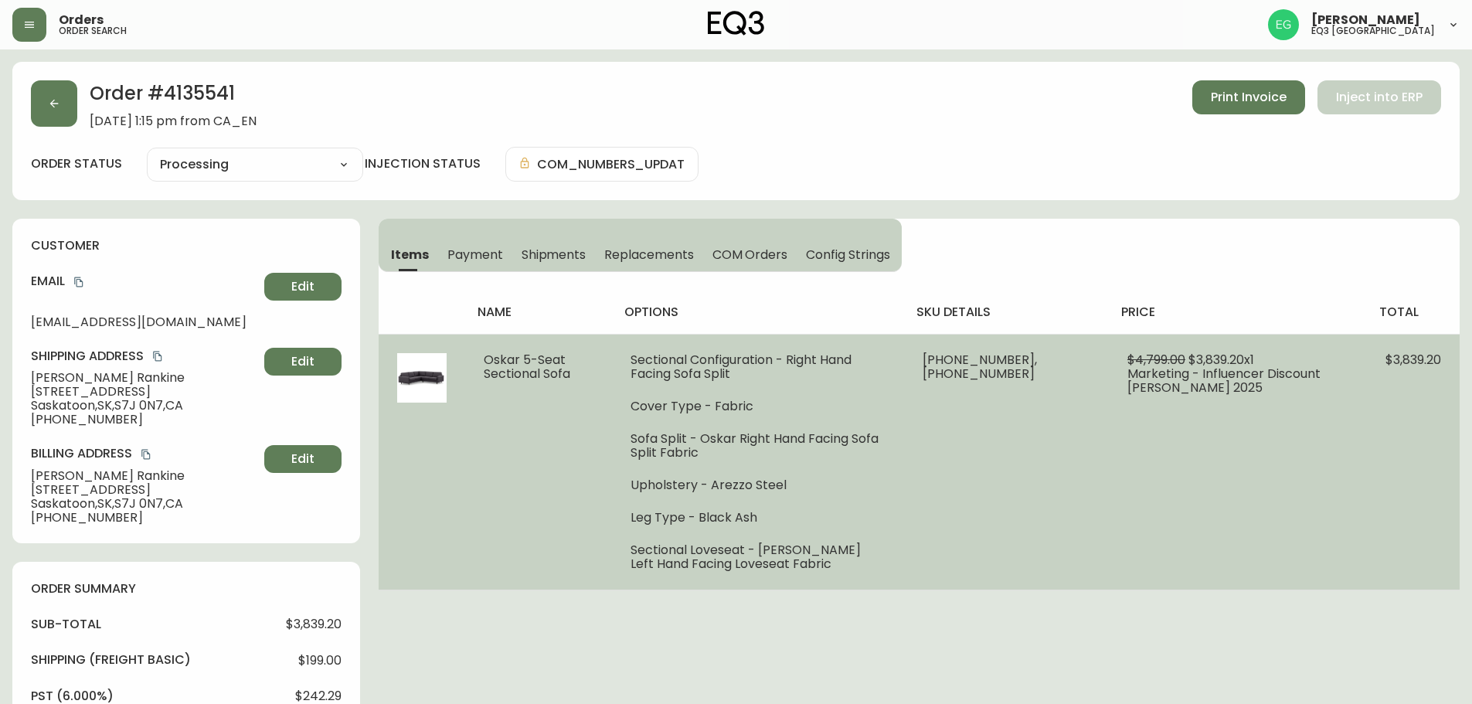
drag, startPoint x: 1095, startPoint y: 369, endPoint x: 1197, endPoint y: 389, distance: 103.8
click at [1197, 389] on td "$4,799.00 $3,839.20 x 1 Marketing - Influencer Discount [PERSON_NAME] 2025" at bounding box center [1237, 462] width 258 height 256
click at [1203, 395] on td "$4,799.00 $3,839.20 x 1 Marketing - Influencer Discount [PERSON_NAME] 2025" at bounding box center [1237, 462] width 258 height 256
